Goal: Information Seeking & Learning: Learn about a topic

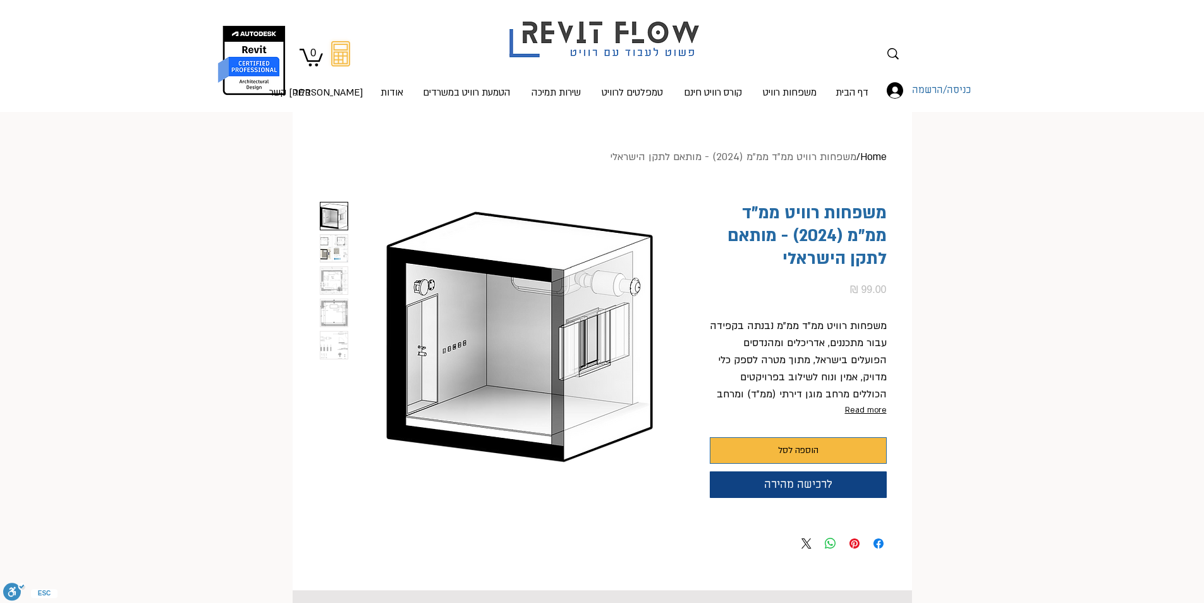
scroll to position [0, 40]
click at [486, 314] on img "main content" at bounding box center [520, 335] width 329 height 266
click at [317, 244] on div "main content" at bounding box center [334, 334] width 34 height 271
click at [326, 253] on img "2 / 5" at bounding box center [334, 248] width 27 height 27
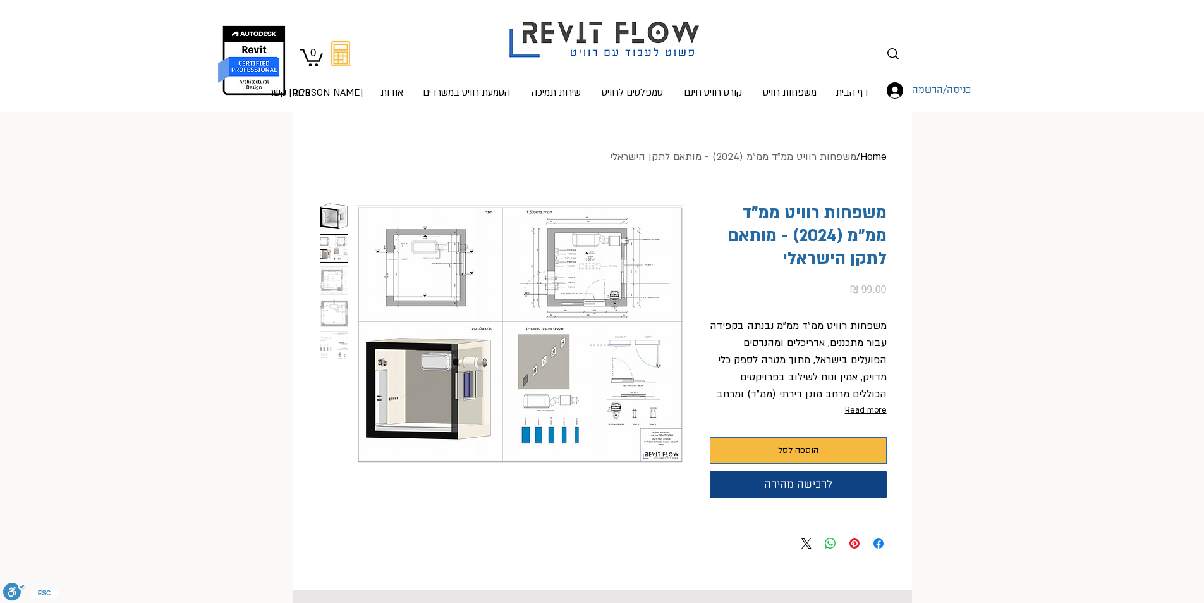
click at [553, 341] on img "main content" at bounding box center [520, 335] width 329 height 266
click at [329, 270] on img "3 / 5" at bounding box center [334, 280] width 27 height 27
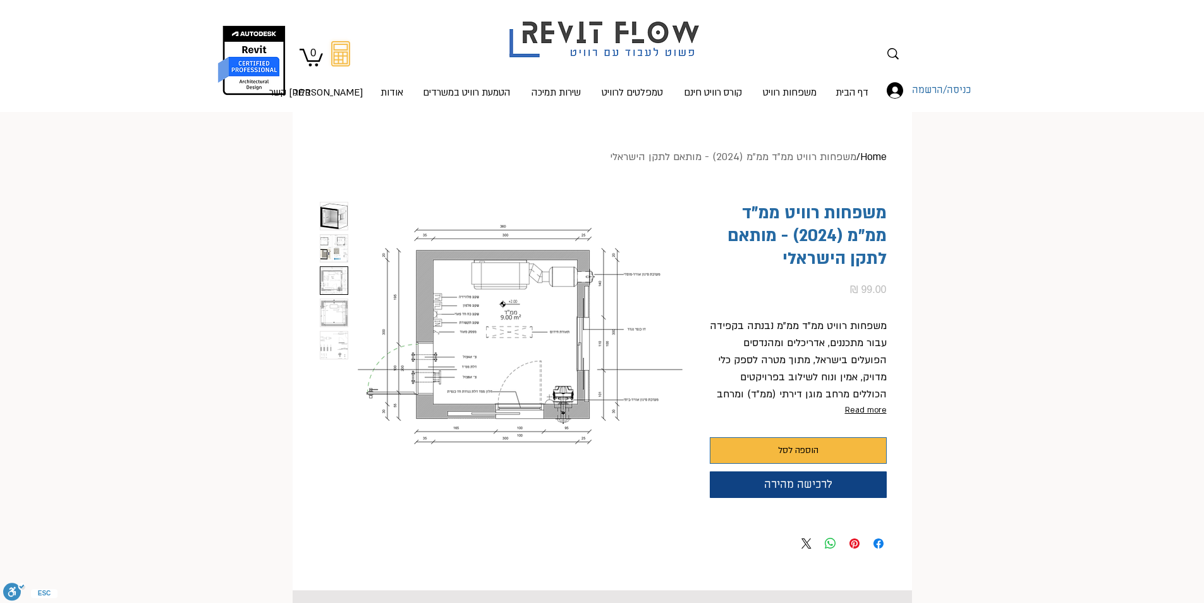
click at [325, 301] on img "4 / 5" at bounding box center [334, 312] width 27 height 27
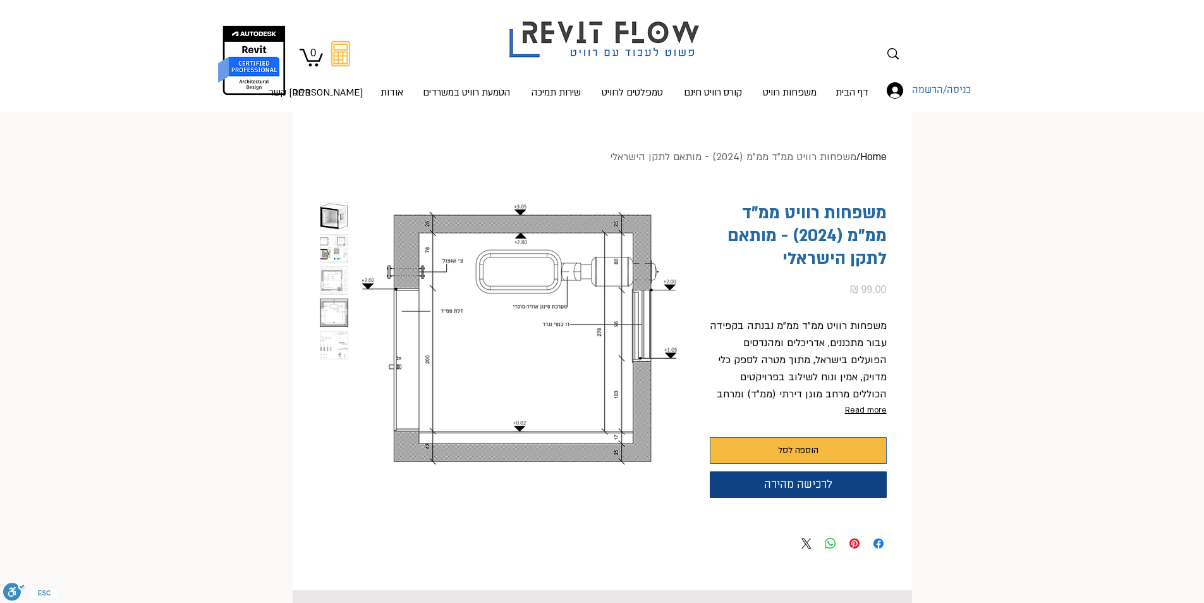
click at [330, 338] on img "5 / 5" at bounding box center [334, 344] width 27 height 27
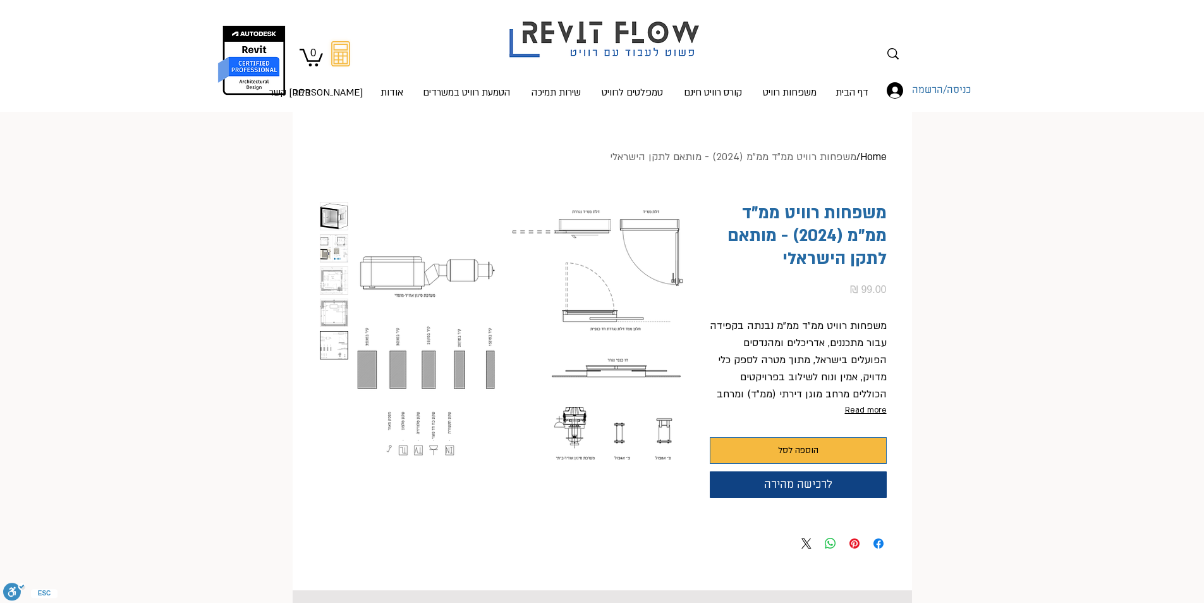
click at [326, 369] on div "main content" at bounding box center [334, 335] width 28 height 266
click at [340, 223] on img "1 / 5" at bounding box center [334, 215] width 27 height 27
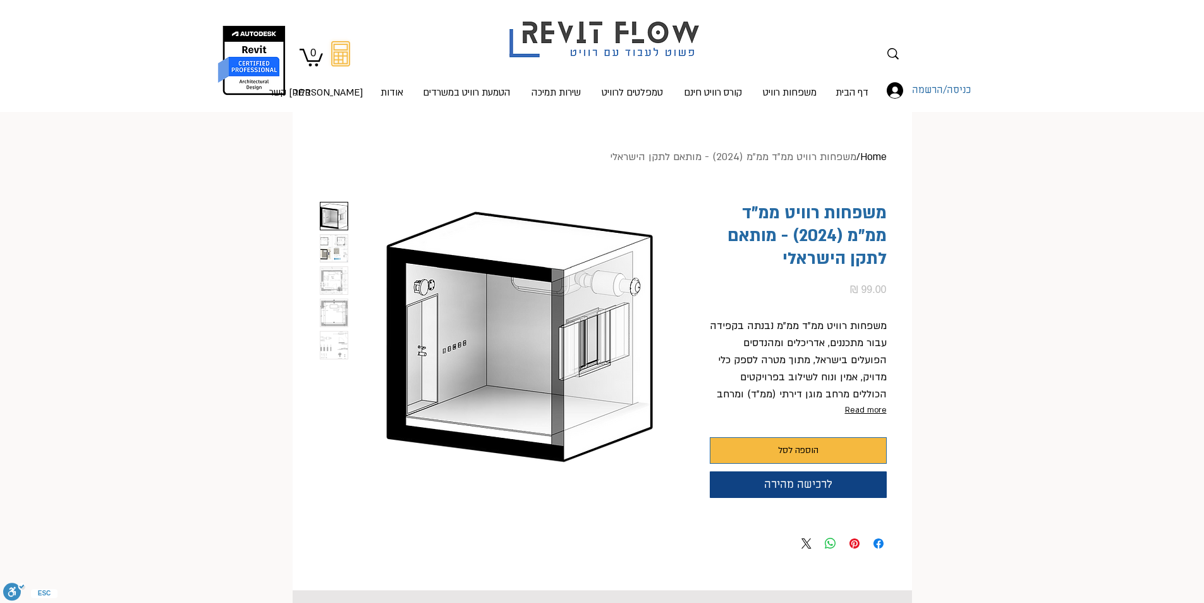
click at [334, 224] on img "1 / 5" at bounding box center [334, 215] width 27 height 27
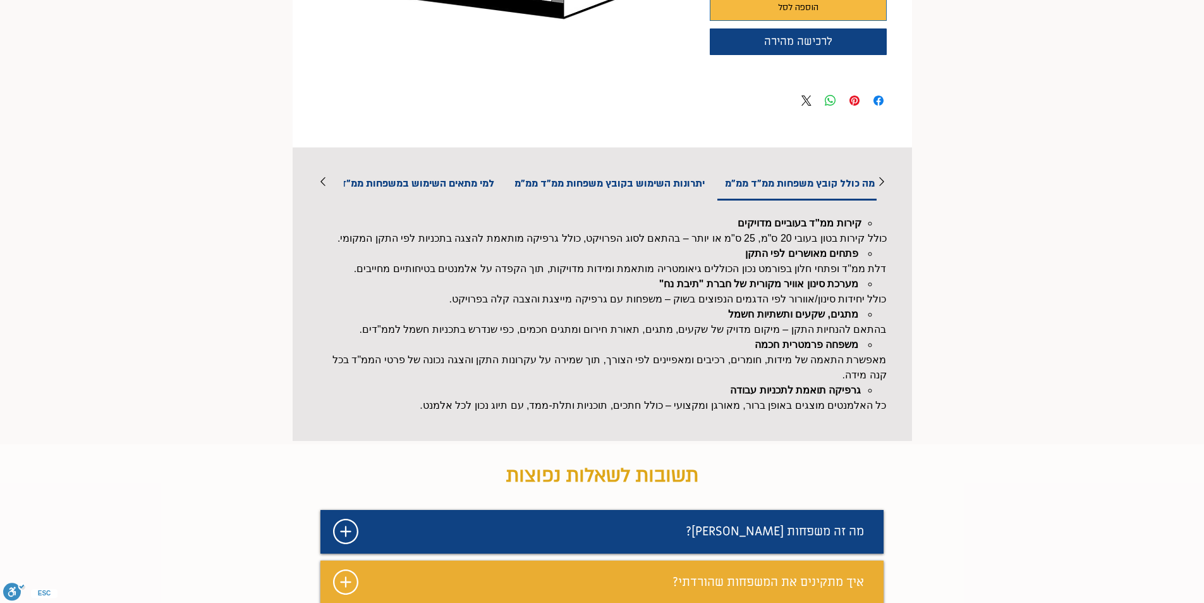
scroll to position [822, 0]
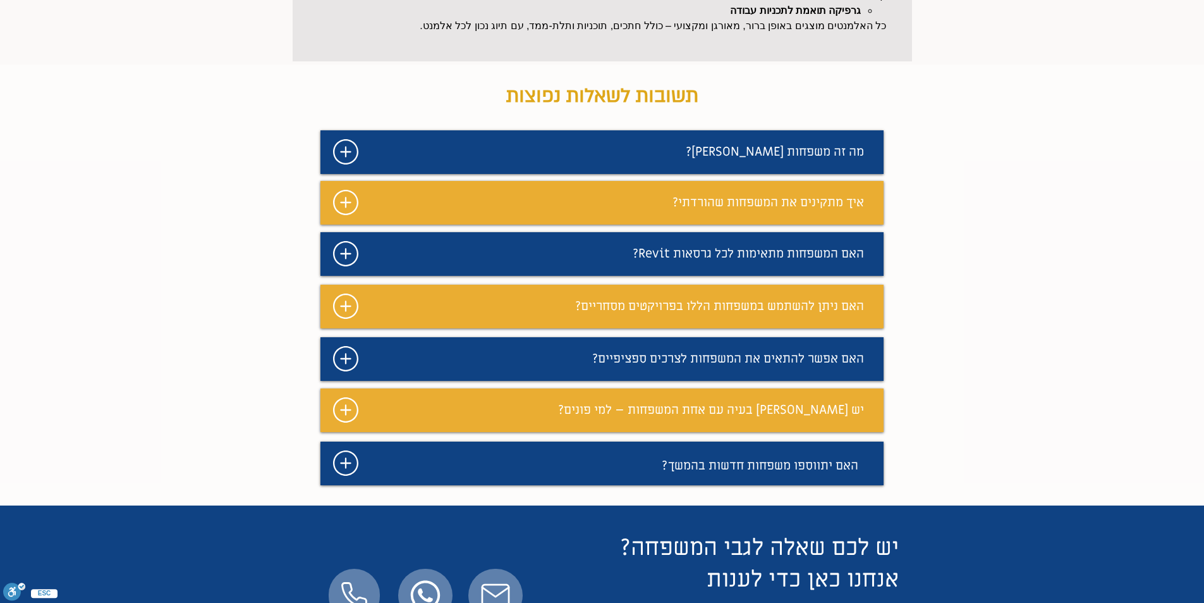
click at [676, 262] on span "האם המשפחות מתאימות לכל גרסאות Revit?" at bounding box center [748, 253] width 231 height 16
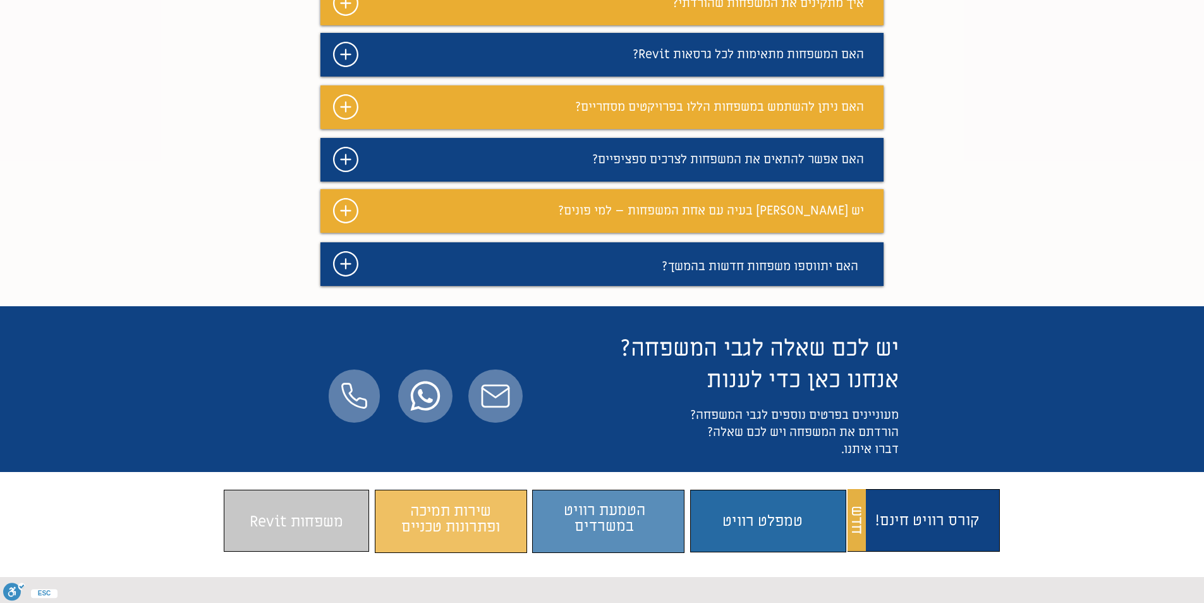
scroll to position [885, 0]
